Goal: Task Accomplishment & Management: Complete application form

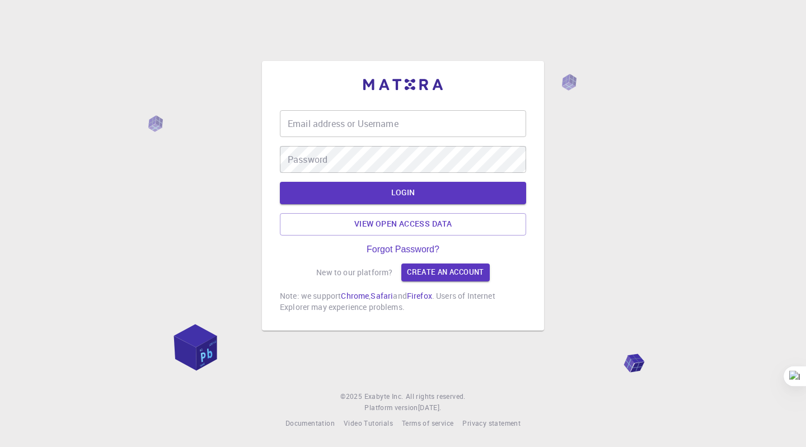
click at [417, 135] on input "Email address or Username" at bounding box center [403, 123] width 246 height 27
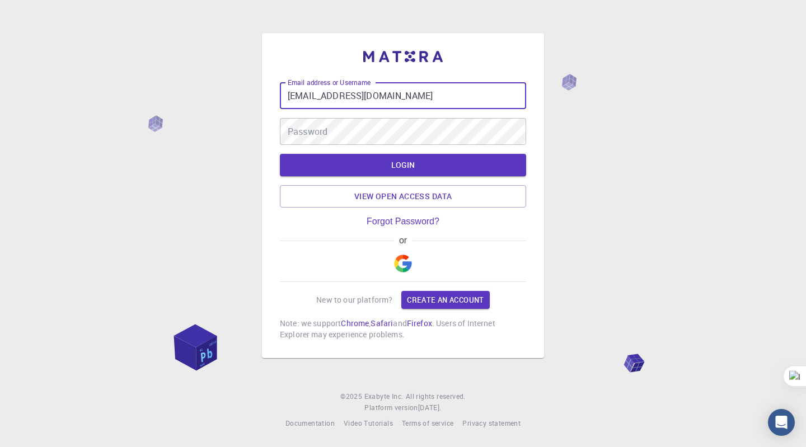
type input "[EMAIL_ADDRESS][DOMAIN_NAME]"
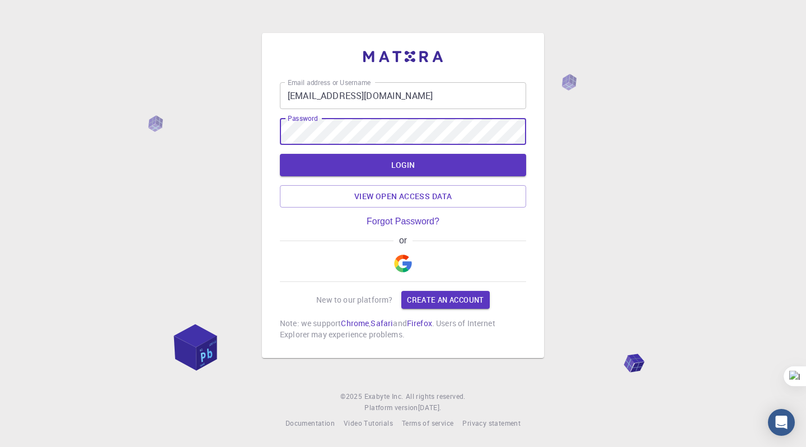
click at [280, 154] on button "LOGIN" at bounding box center [403, 165] width 246 height 22
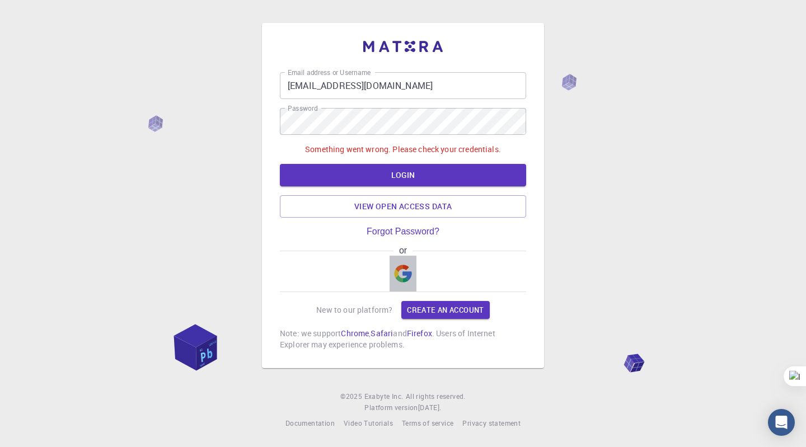
click at [401, 276] on img "button" at bounding box center [403, 274] width 18 height 18
click at [402, 273] on img "button" at bounding box center [403, 274] width 18 height 18
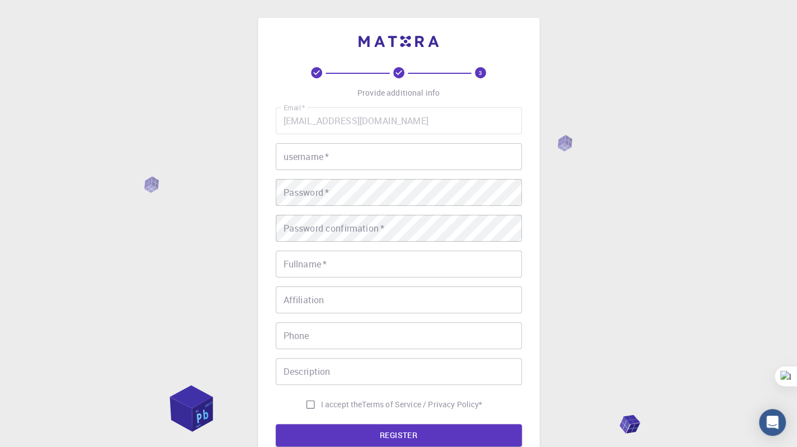
click at [355, 398] on label "I accept the Terms of Service / Privacy Policy *" at bounding box center [391, 404] width 183 height 21
click at [321, 398] on input "I accept the Terms of Service / Privacy Policy *" at bounding box center [310, 404] width 21 height 21
checkbox input "true"
click at [414, 435] on button "REGISTER" at bounding box center [399, 435] width 246 height 22
click at [370, 159] on input "username   *" at bounding box center [399, 156] width 246 height 27
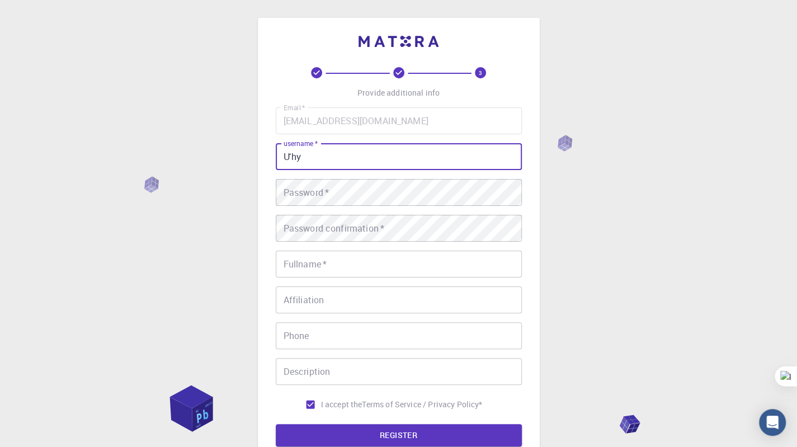
type input "Ưhy"
click at [276, 424] on button "REGISTER" at bounding box center [399, 435] width 246 height 22
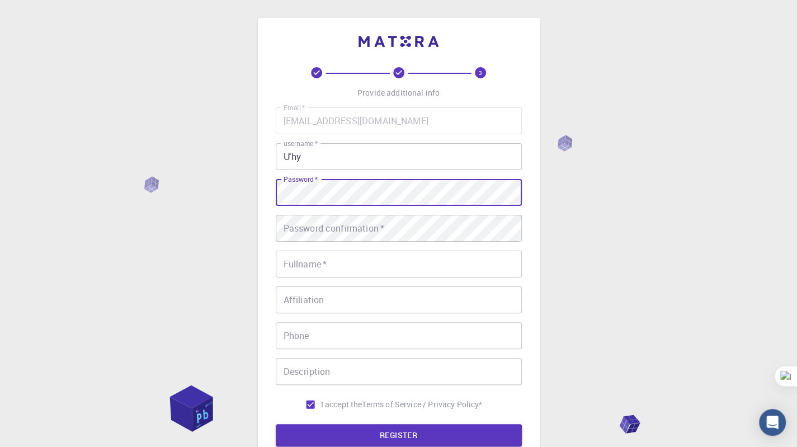
click at [368, 159] on input "Ưhy" at bounding box center [399, 156] width 246 height 27
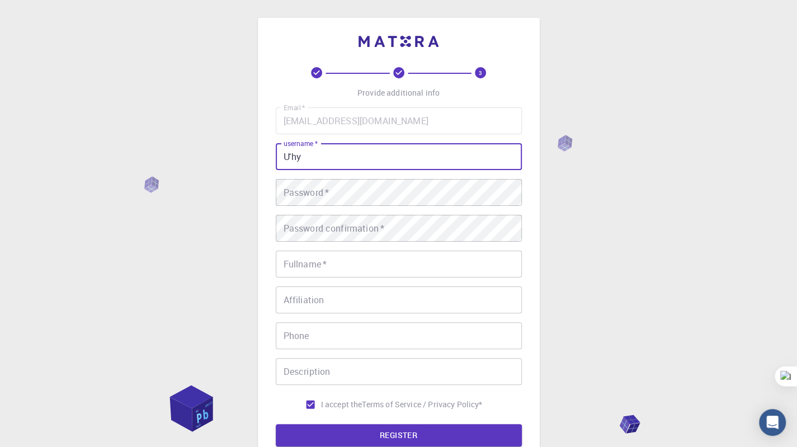
click at [368, 159] on input "Ưhy" at bounding box center [399, 156] width 246 height 27
type input "Why00"
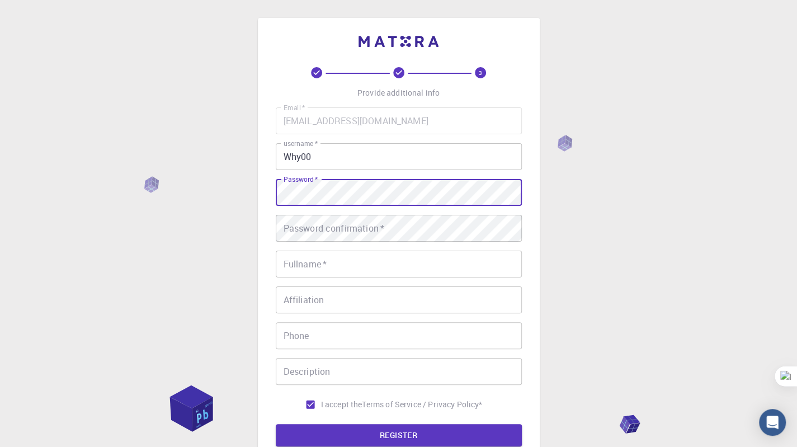
click at [301, 233] on div "Password confirmation   * Password confirmation   *" at bounding box center [399, 228] width 246 height 27
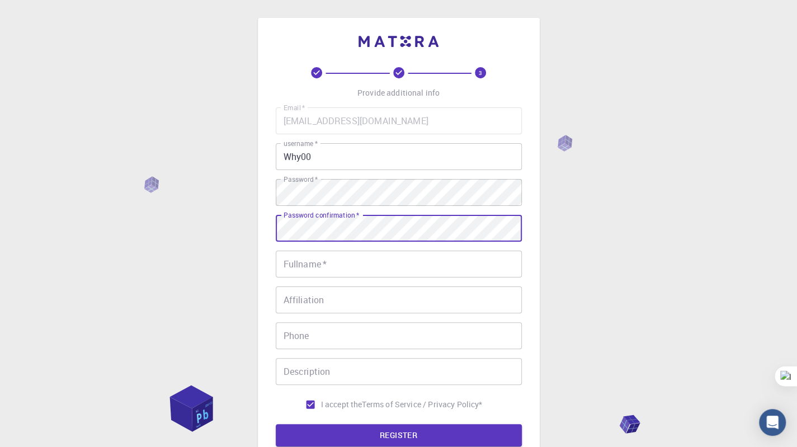
click at [301, 261] on div "Fullname   * Fullname   *" at bounding box center [399, 264] width 246 height 27
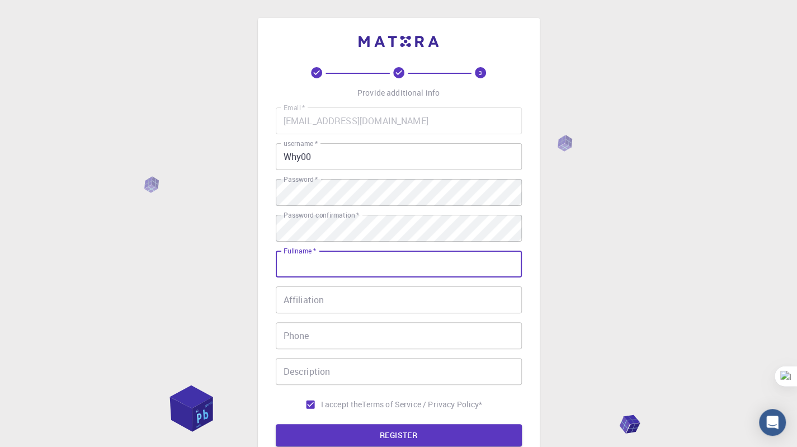
click at [361, 422] on form "Email   * [EMAIL_ADDRESS][DOMAIN_NAME] Email   * username   * Why00 username   …" at bounding box center [399, 276] width 246 height 339
click at [365, 435] on button "REGISTER" at bounding box center [399, 435] width 246 height 22
type input "[PERSON_NAME] [PERSON_NAME]"
click at [407, 431] on button "REGISTER" at bounding box center [399, 435] width 246 height 22
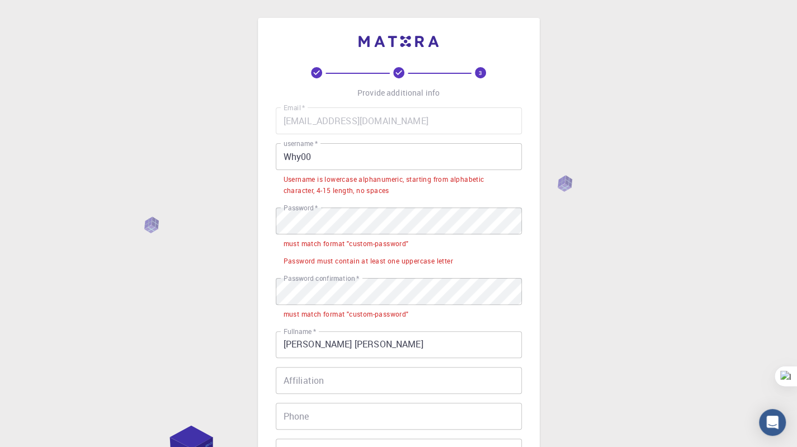
click at [356, 159] on input "Why00" at bounding box center [399, 156] width 246 height 27
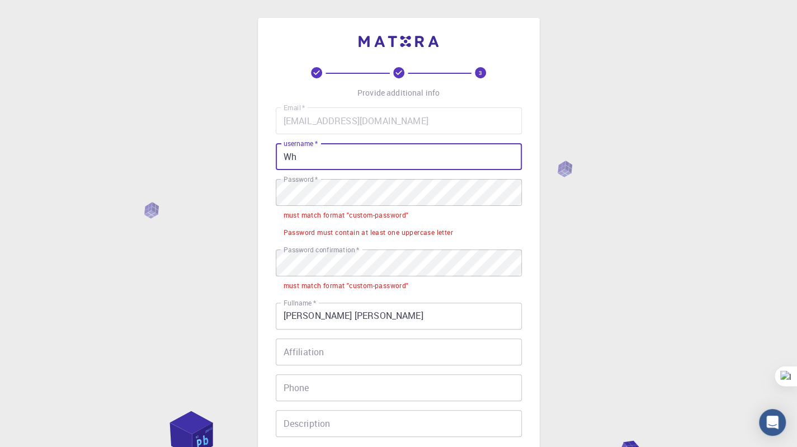
type input "W"
type input "why00"
click at [396, 229] on div "Password must contain at least one uppercase letter" at bounding box center [369, 232] width 170 height 11
click at [410, 206] on li "must match format "custom-password"" at bounding box center [399, 214] width 246 height 17
